Goal: Communication & Community: Share content

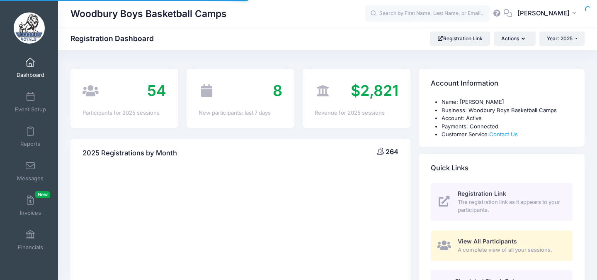
select select
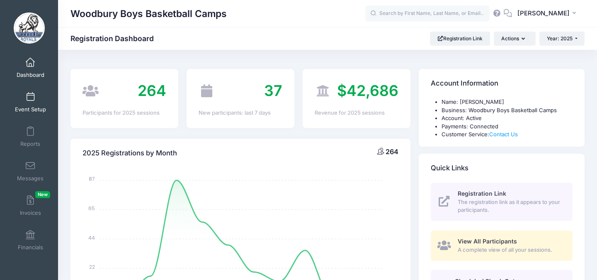
click at [37, 103] on link "Event Setup" at bounding box center [30, 102] width 39 height 29
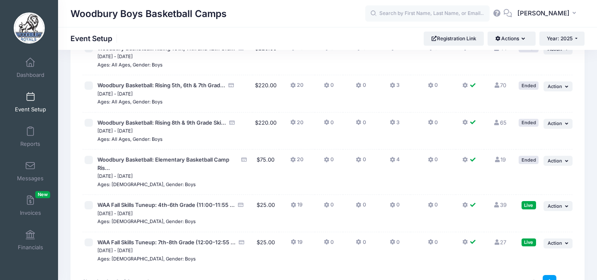
scroll to position [135, 0]
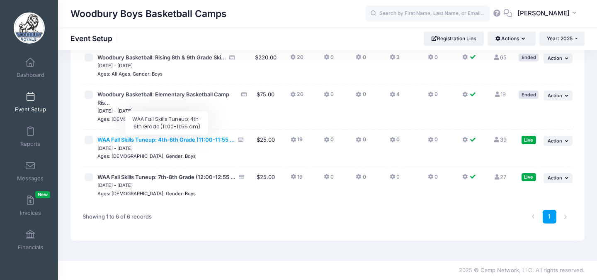
click at [169, 141] on span "WAA Fall Skills Tuneup: 4th-6th Grade (11:00-11:55 ..." at bounding box center [165, 139] width 137 height 7
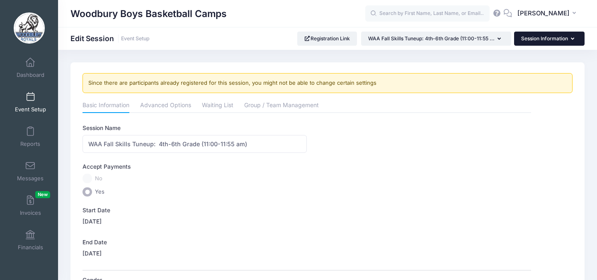
click at [562, 36] on button "Session Information" at bounding box center [549, 39] width 71 height 14
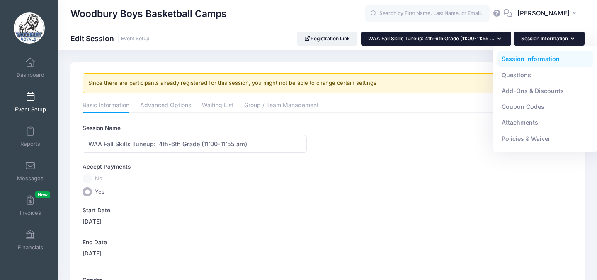
click at [496, 36] on button "WAA Fall Skills Tuneup: 4th-6th Grade (11:00-11:55 ..." at bounding box center [436, 39] width 150 height 14
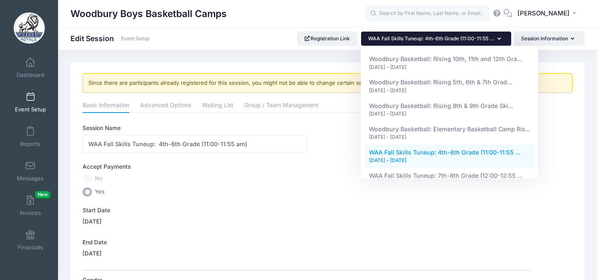
click at [302, 210] on label "Start Date" at bounding box center [195, 210] width 224 height 8
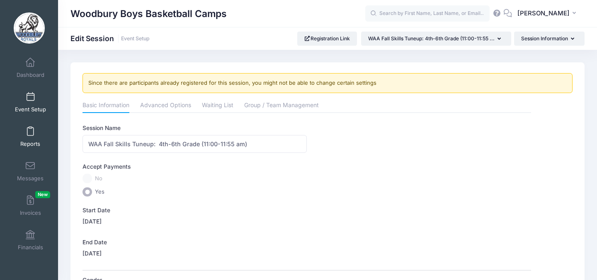
click at [27, 136] on link "Reports" at bounding box center [30, 136] width 39 height 29
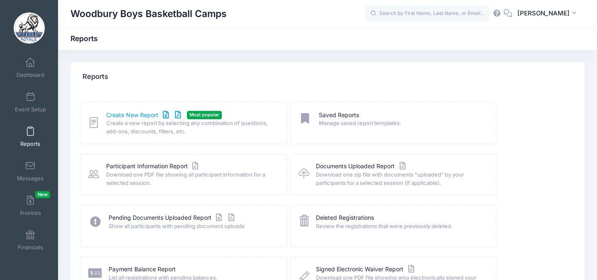
click at [132, 113] on link "Create New Report" at bounding box center [144, 115] width 77 height 9
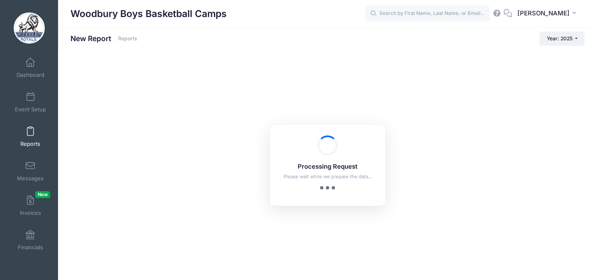
checkbox input "true"
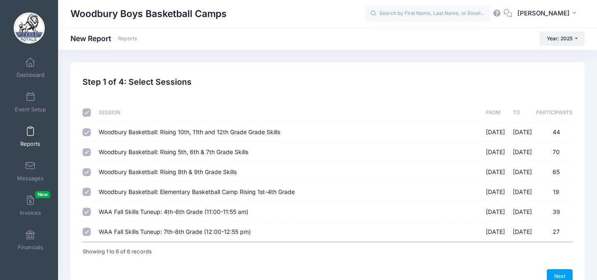
click at [85, 110] on input "checkbox" at bounding box center [87, 112] width 8 height 8
checkbox input "false"
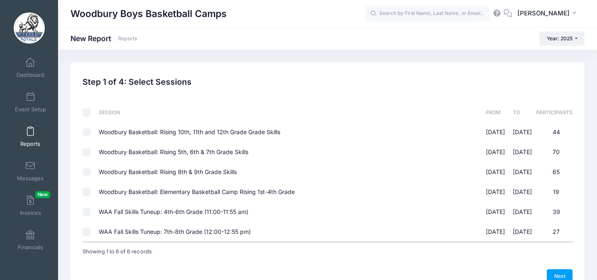
checkbox input "false"
click at [85, 211] on input "WAA Fall Skills Tuneup: 4th-6th Grade (11:00-11:55 am) [DATE] - [DATE] 39" at bounding box center [87, 211] width 8 height 8
checkbox input "true"
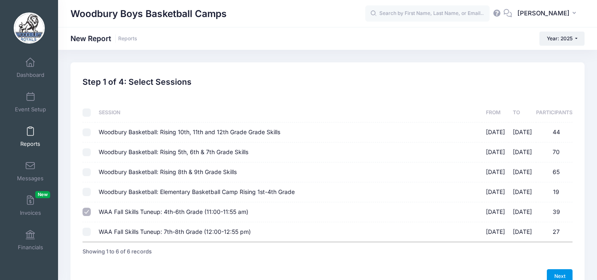
click at [565, 271] on link "Next" at bounding box center [560, 276] width 26 height 14
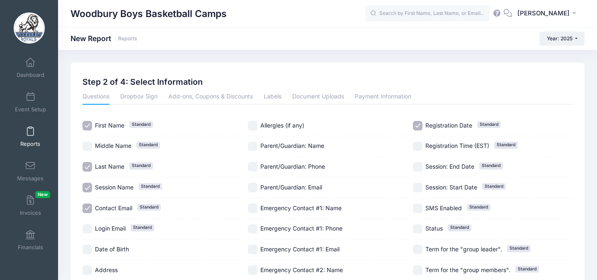
click at [87, 186] on input "Session Name Standard" at bounding box center [88, 188] width 10 height 10
checkbox input "false"
click at [87, 206] on input "Contact Email Standard" at bounding box center [88, 208] width 10 height 10
checkbox input "false"
click at [417, 123] on input "Registration Date Standard" at bounding box center [418, 126] width 10 height 10
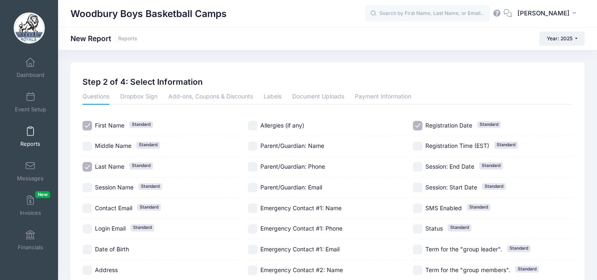
checkbox input "false"
click at [90, 191] on input "Session Name Standard" at bounding box center [88, 188] width 10 height 10
checkbox input "true"
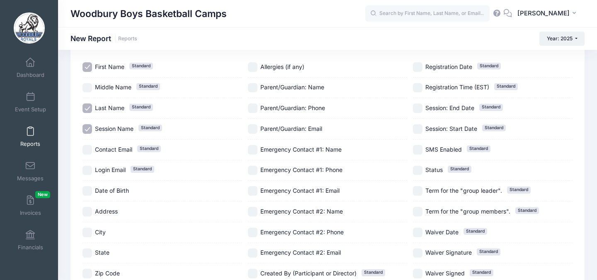
scroll to position [148, 0]
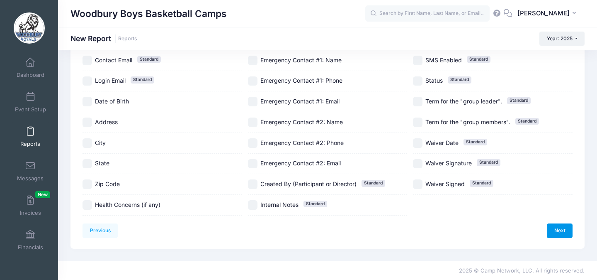
click at [568, 233] on link "Next" at bounding box center [560, 230] width 26 height 14
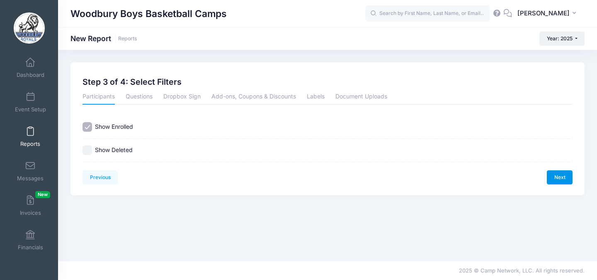
click at [564, 171] on link "Next" at bounding box center [560, 177] width 26 height 14
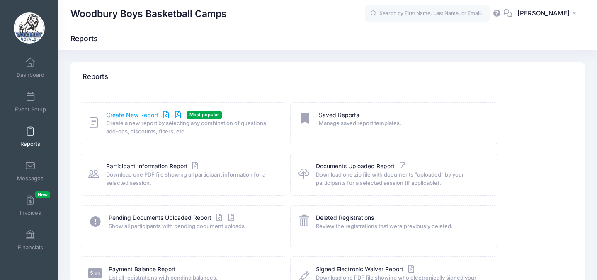
click at [139, 112] on link "Create New Report" at bounding box center [144, 115] width 77 height 9
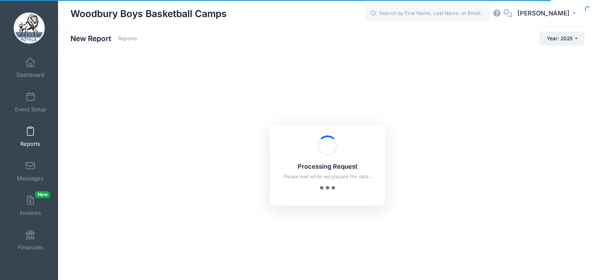
checkbox input "true"
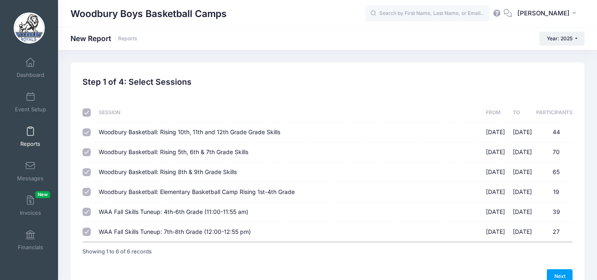
click at [88, 113] on input "checkbox" at bounding box center [87, 112] width 8 height 8
checkbox input "false"
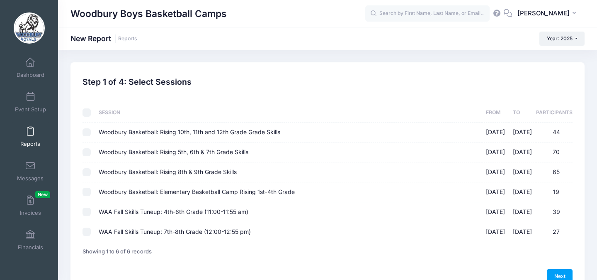
checkbox input "false"
click at [85, 212] on input "WAA Fall Skills Tuneup: 4th-6th Grade (11:00-11:55 am) 09/07/2025 - 09/21/2025 …" at bounding box center [87, 211] width 8 height 8
checkbox input "true"
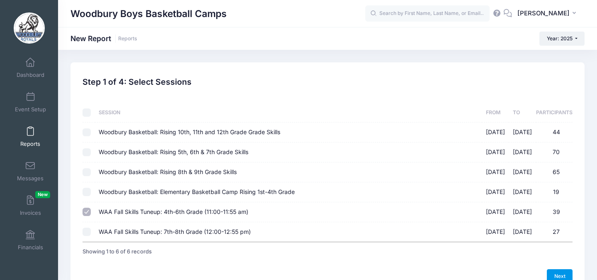
click at [565, 270] on link "Next" at bounding box center [560, 276] width 26 height 14
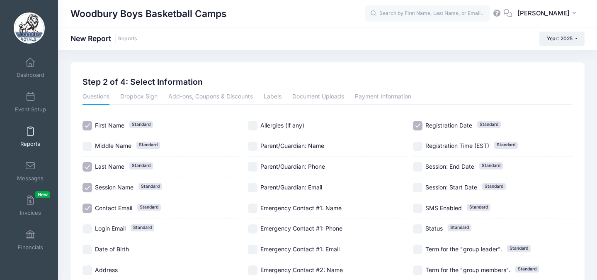
click at [89, 210] on input "Contact Email Standard" at bounding box center [88, 208] width 10 height 10
checkbox input "false"
click at [417, 127] on input "Registration Date Standard" at bounding box center [418, 126] width 10 height 10
checkbox input "false"
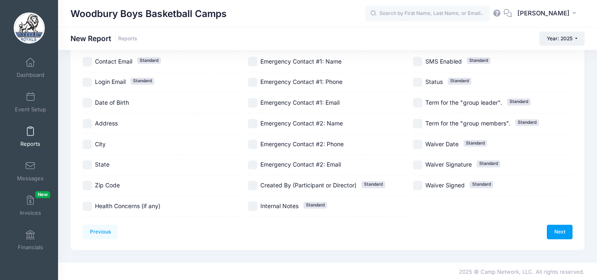
scroll to position [148, 0]
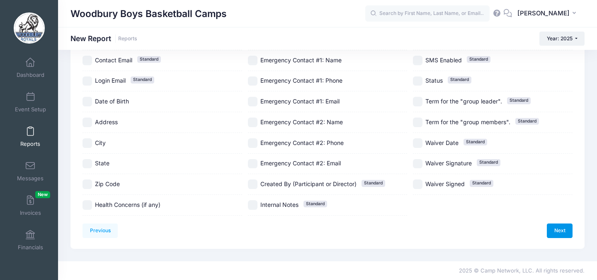
click at [563, 231] on link "Next" at bounding box center [560, 230] width 26 height 14
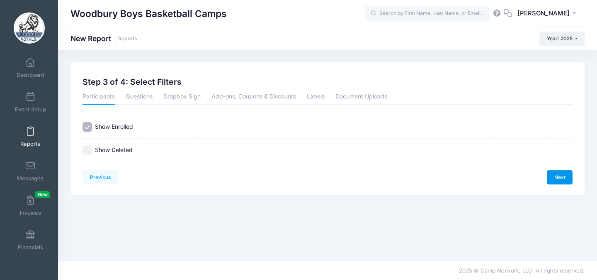
click at [560, 179] on link "Next" at bounding box center [560, 177] width 26 height 14
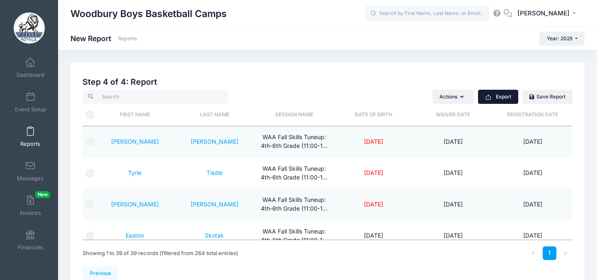
click at [486, 98] on icon "button" at bounding box center [488, 98] width 5 height 4
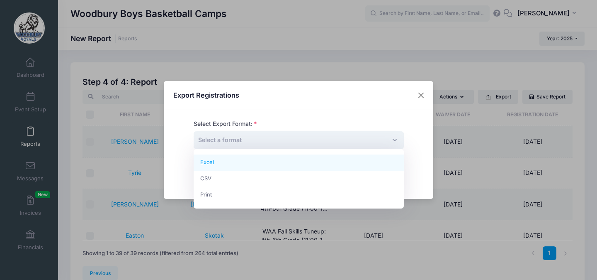
click at [270, 136] on span "Select a format" at bounding box center [299, 140] width 210 height 18
select select "excel"
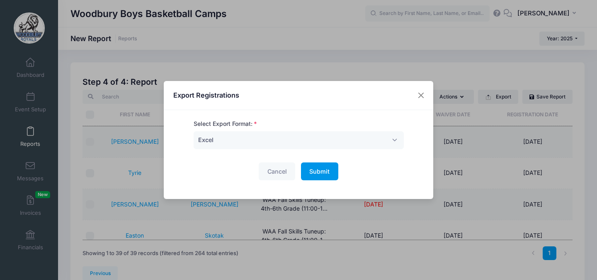
click at [317, 170] on span "Submit" at bounding box center [319, 171] width 20 height 7
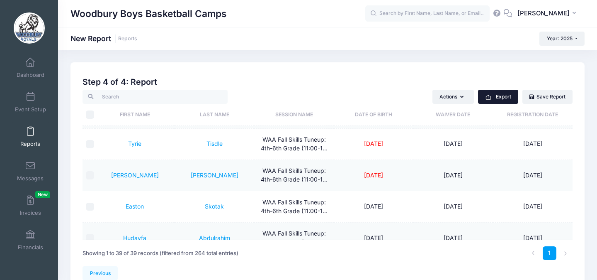
scroll to position [43, 0]
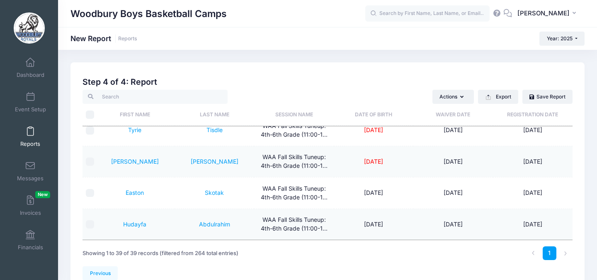
click at [32, 137] on link "Reports" at bounding box center [30, 136] width 39 height 29
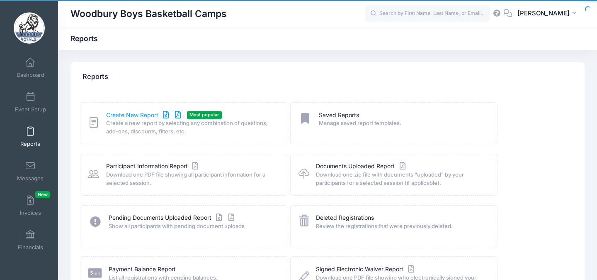
click at [130, 112] on link "Create New Report" at bounding box center [144, 115] width 77 height 9
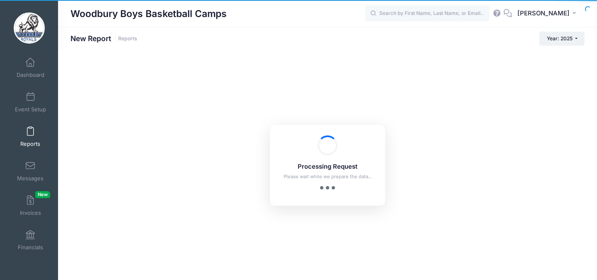
checkbox input "true"
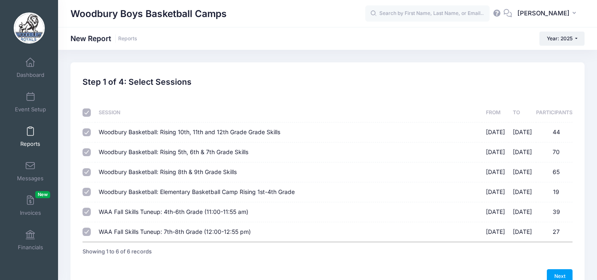
click at [88, 112] on input "checkbox" at bounding box center [87, 112] width 8 height 8
checkbox input "false"
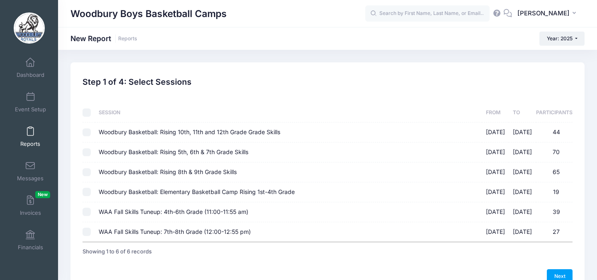
checkbox input "false"
click at [85, 234] on input "WAA Fall Skills Tuneup: 7th-8th Grade (12:00-12:55 pm) 09/07/2025 - 09/21/2025 …" at bounding box center [87, 231] width 8 height 8
checkbox input "true"
click at [560, 277] on link "Next" at bounding box center [560, 276] width 26 height 14
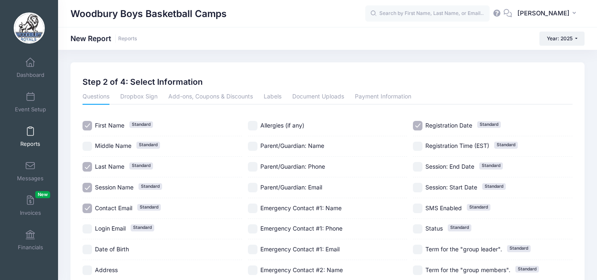
click at [89, 206] on input "Contact Email Standard" at bounding box center [88, 208] width 10 height 10
checkbox input "false"
click at [414, 127] on input "Registration Date Standard" at bounding box center [418, 126] width 10 height 10
checkbox input "false"
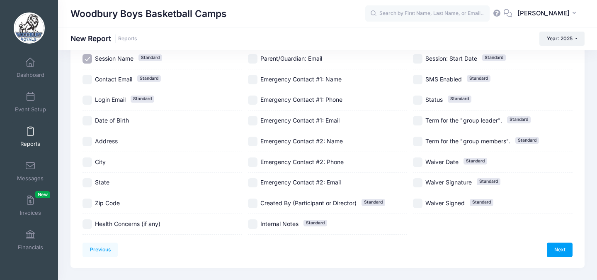
scroll to position [148, 0]
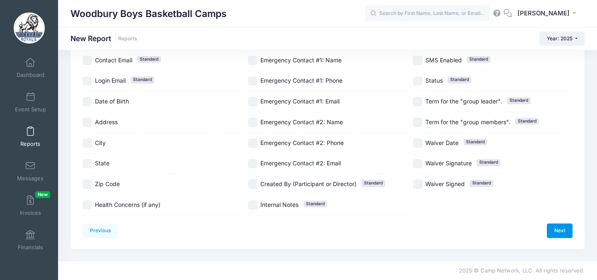
click at [560, 232] on link "Next" at bounding box center [560, 230] width 26 height 14
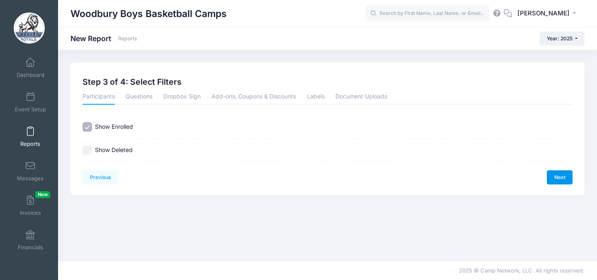
click at [561, 175] on link "Next" at bounding box center [560, 177] width 26 height 14
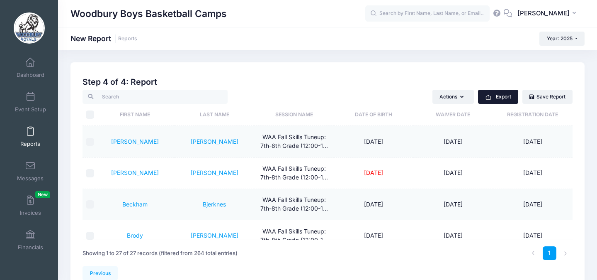
click at [505, 91] on button "Export" at bounding box center [498, 97] width 40 height 14
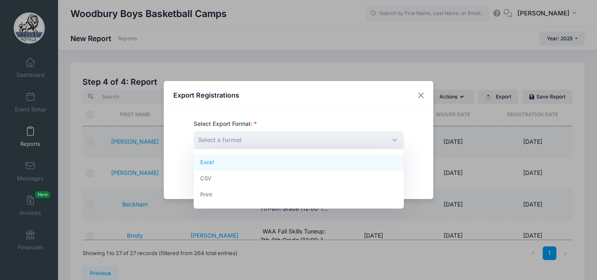
click at [327, 137] on span "Select a format" at bounding box center [299, 140] width 210 height 18
select select "excel"
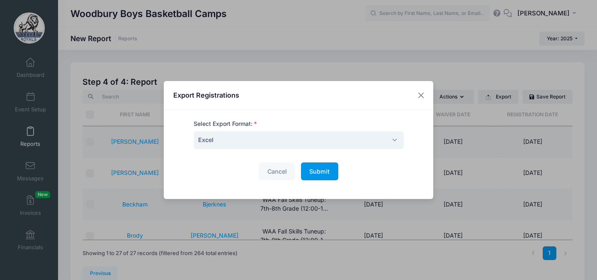
click at [322, 175] on button "Submit Please wait..." at bounding box center [319, 171] width 37 height 18
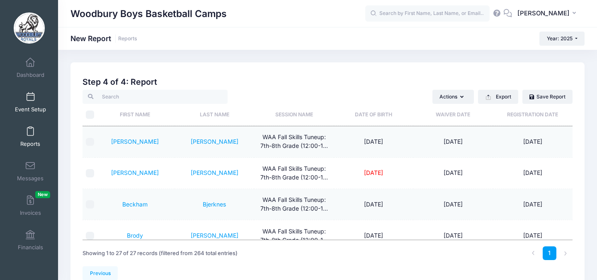
click at [30, 100] on span at bounding box center [30, 97] width 0 height 9
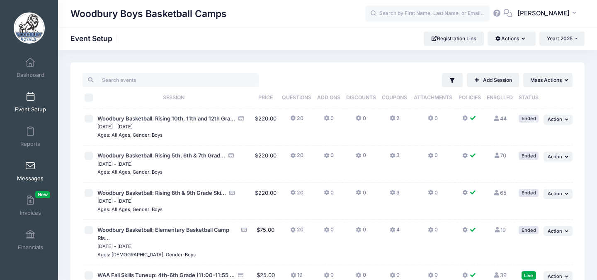
click at [30, 165] on span at bounding box center [30, 165] width 0 height 9
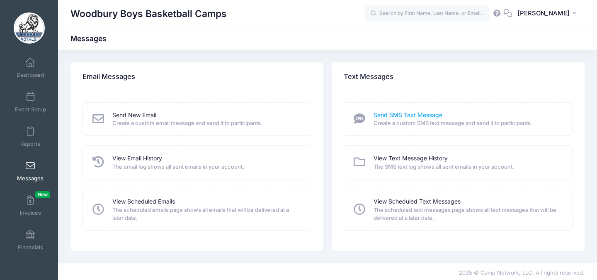
click at [428, 116] on link "Send SMS Text Message" at bounding box center [408, 115] width 69 height 9
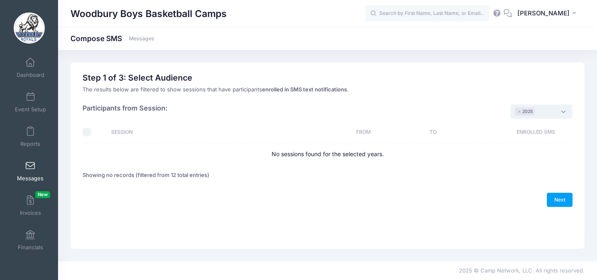
click at [563, 112] on span "× 2025" at bounding box center [542, 111] width 62 height 14
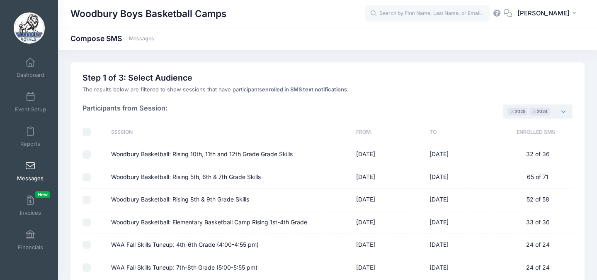
click at [31, 171] on link "Messages" at bounding box center [30, 170] width 39 height 29
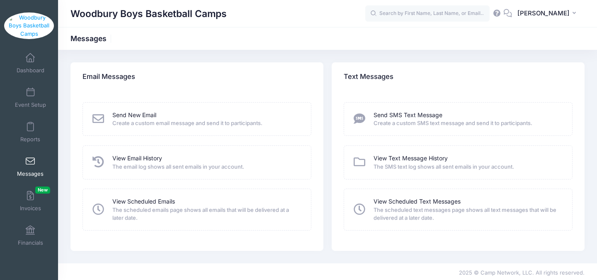
scroll to position [2, 0]
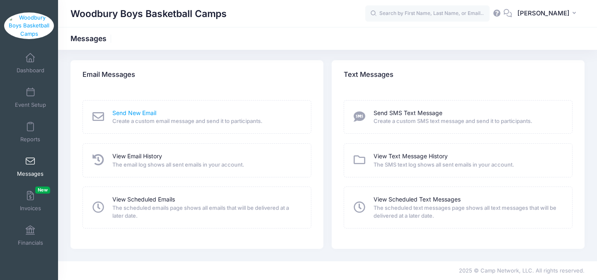
click at [138, 114] on link "Send New Email" at bounding box center [134, 113] width 44 height 9
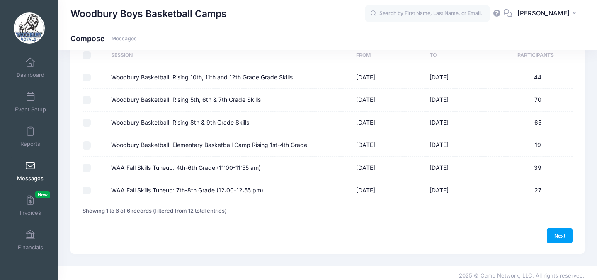
scroll to position [70, 0]
click at [87, 168] on input "WAA Fall Skills Tuneup: 4th-6th Grade (11:00-11:55 am)" at bounding box center [87, 167] width 8 height 8
checkbox input "true"
click at [88, 188] on input "WAA Fall Skills Tuneup: 7th-8th Grade (12:00-12:55 pm)" at bounding box center [87, 189] width 8 height 8
checkbox input "true"
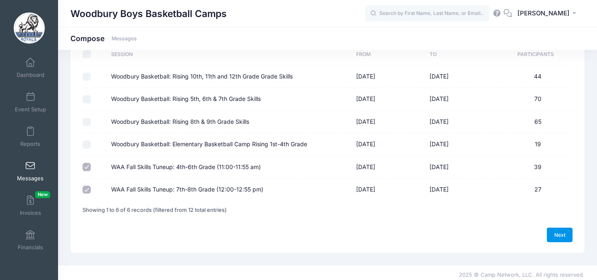
click at [566, 236] on link "Next" at bounding box center [560, 234] width 26 height 14
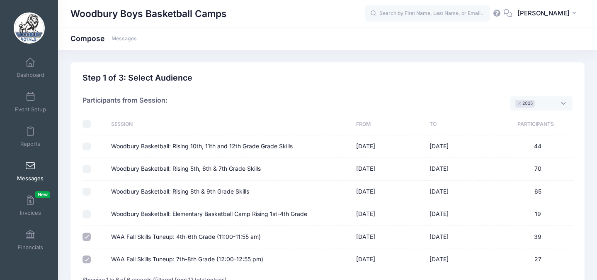
select select "50"
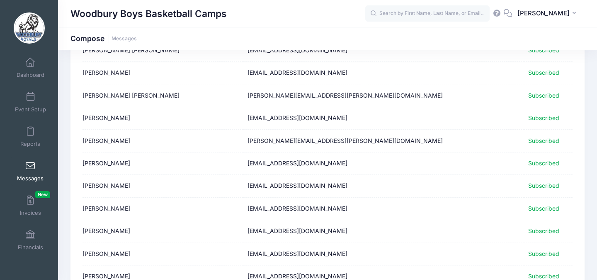
scroll to position [1064, 0]
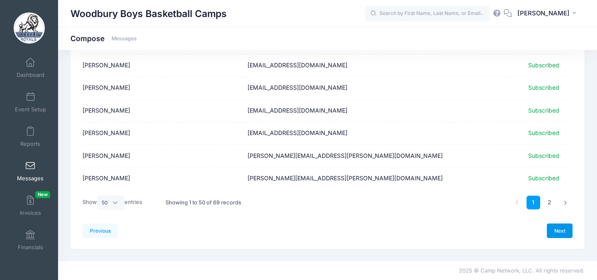
click at [562, 229] on link "Next" at bounding box center [560, 230] width 26 height 14
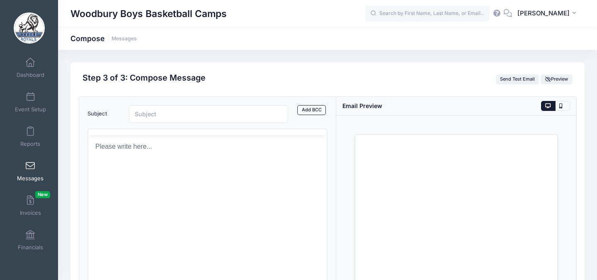
scroll to position [0, 0]
click at [198, 116] on input "Subject" at bounding box center [208, 114] width 159 height 18
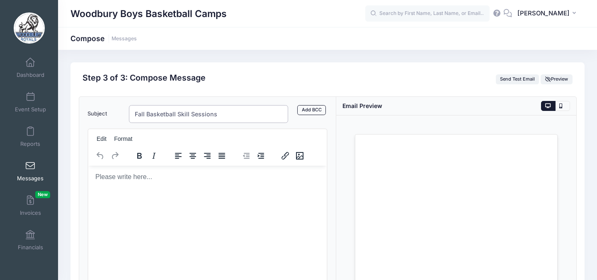
type input "Fall Basketball Skill Sessions"
click at [173, 177] on p "Rich Text Area. Press ALT-0 for help." at bounding box center [207, 176] width 225 height 9
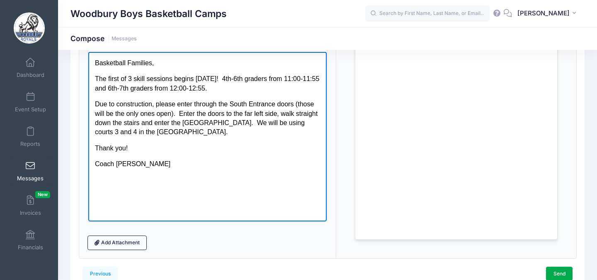
scroll to position [136, 0]
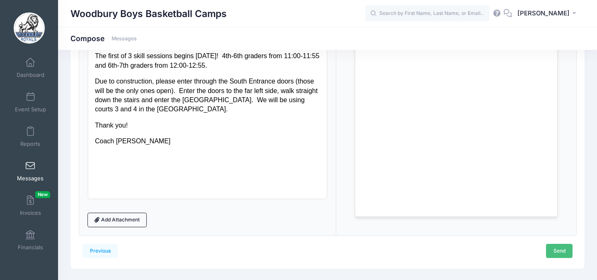
click at [557, 251] on link "Send" at bounding box center [559, 251] width 27 height 14
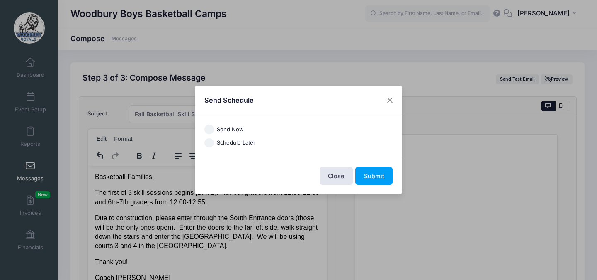
click at [208, 131] on input "Send Now" at bounding box center [210, 129] width 10 height 10
radio input "true"
click at [377, 176] on button "Submit" at bounding box center [374, 176] width 37 height 18
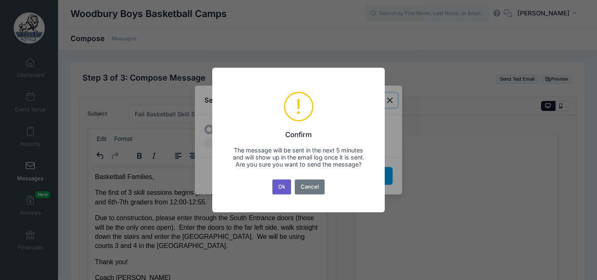
click at [289, 188] on button "Ok" at bounding box center [282, 186] width 19 height 15
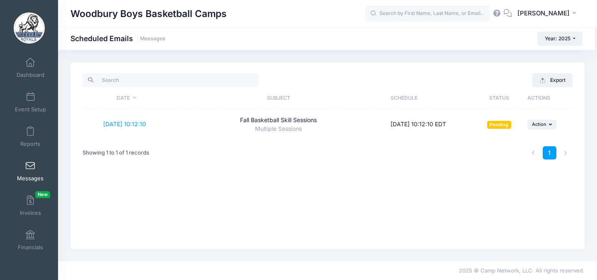
click at [30, 170] on link "Messages" at bounding box center [30, 170] width 39 height 29
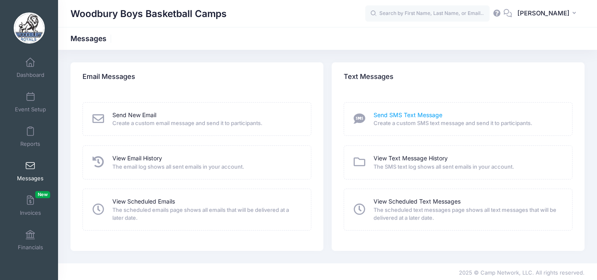
click at [402, 118] on link "Send SMS Text Message" at bounding box center [408, 115] width 69 height 9
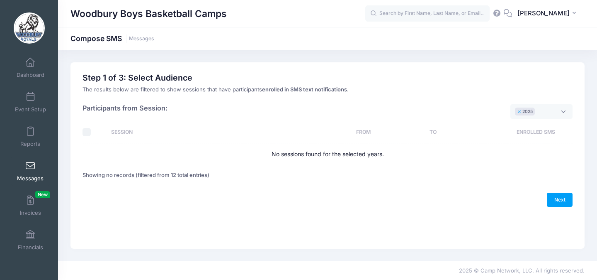
click at [519, 112] on button "×" at bounding box center [519, 111] width 5 height 3
select select
